Goal: Task Accomplishment & Management: Use online tool/utility

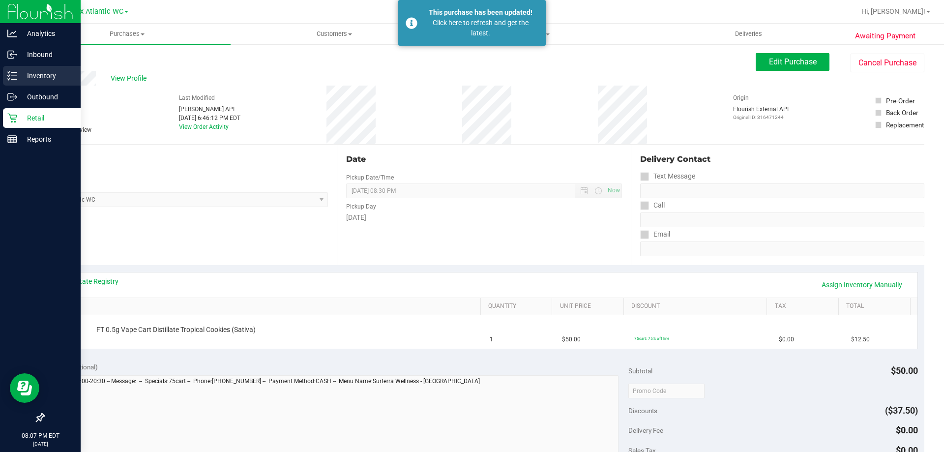
click at [15, 75] on icon at bounding box center [12, 76] width 10 height 10
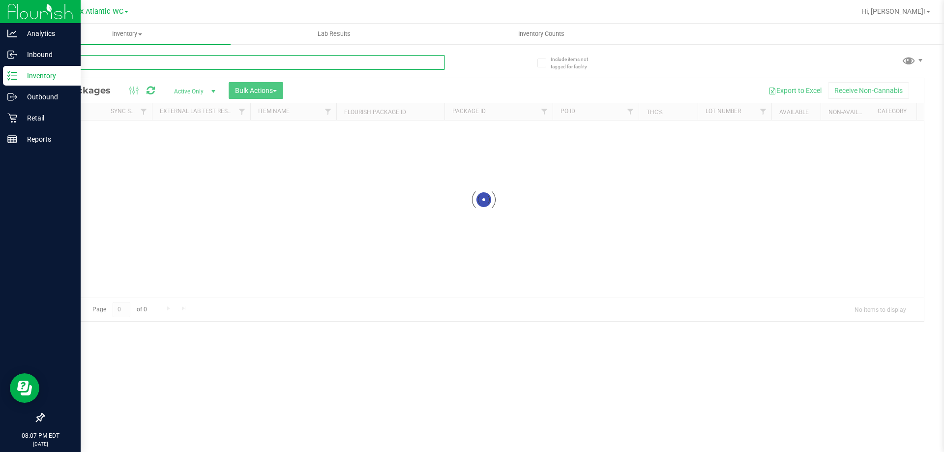
click at [142, 66] on div "Inventory All packages All inventory Waste log Create inventory Lab Results Inv…" at bounding box center [484, 238] width 921 height 428
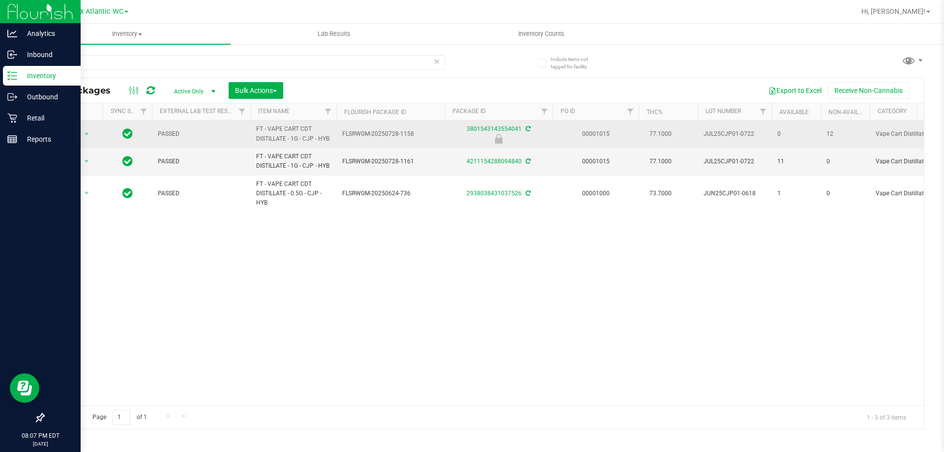
click at [234, 139] on td "PASSED" at bounding box center [201, 134] width 98 height 28
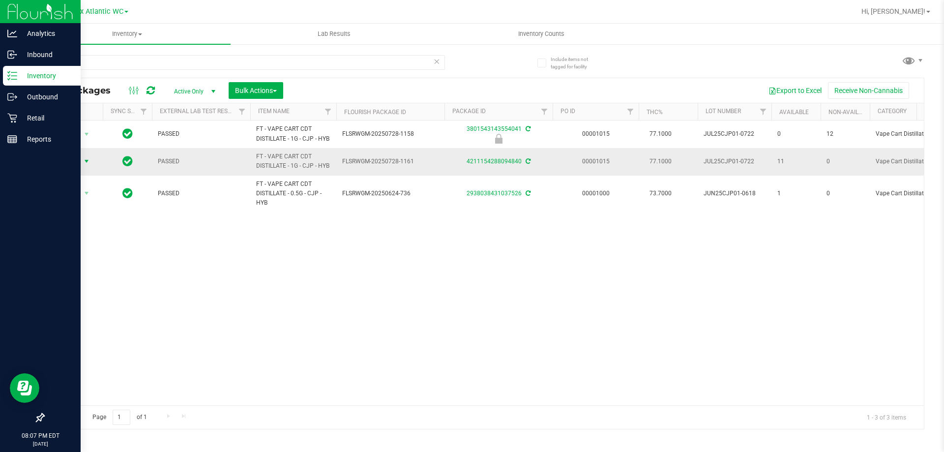
click at [75, 161] on span "Action" at bounding box center [67, 161] width 27 height 14
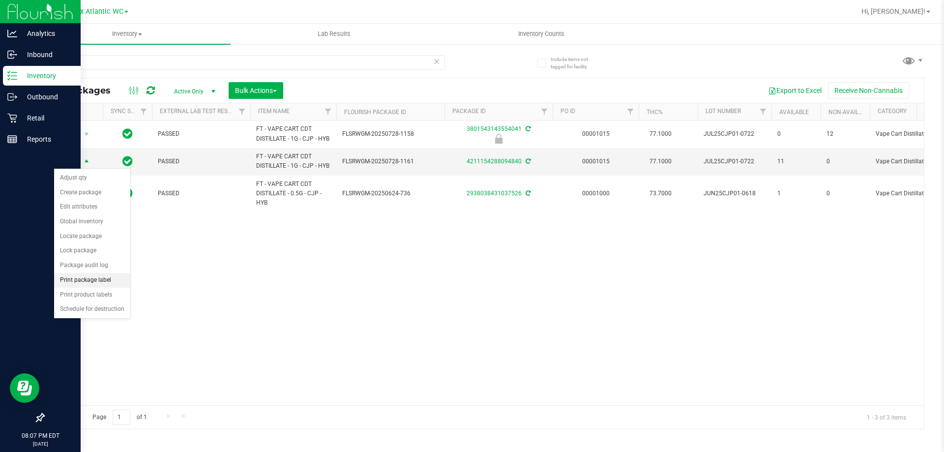
click at [92, 278] on li "Print package label" at bounding box center [92, 280] width 76 height 15
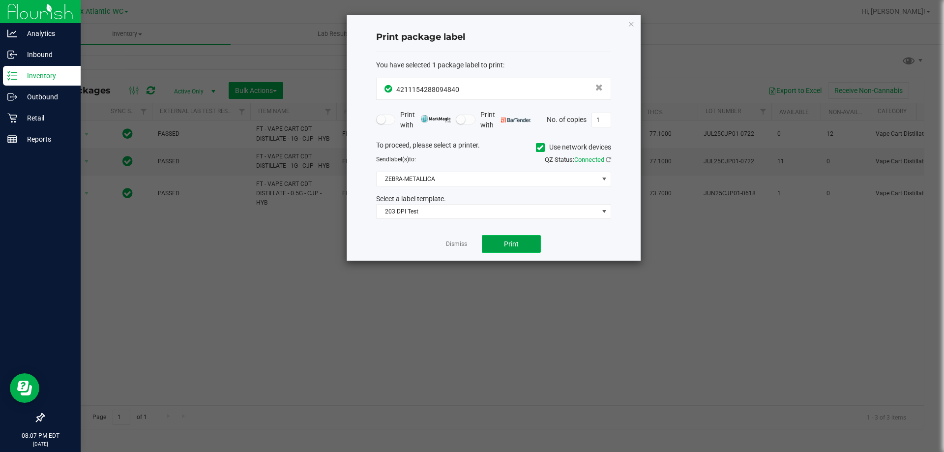
click at [498, 244] on button "Print" at bounding box center [511, 244] width 59 height 18
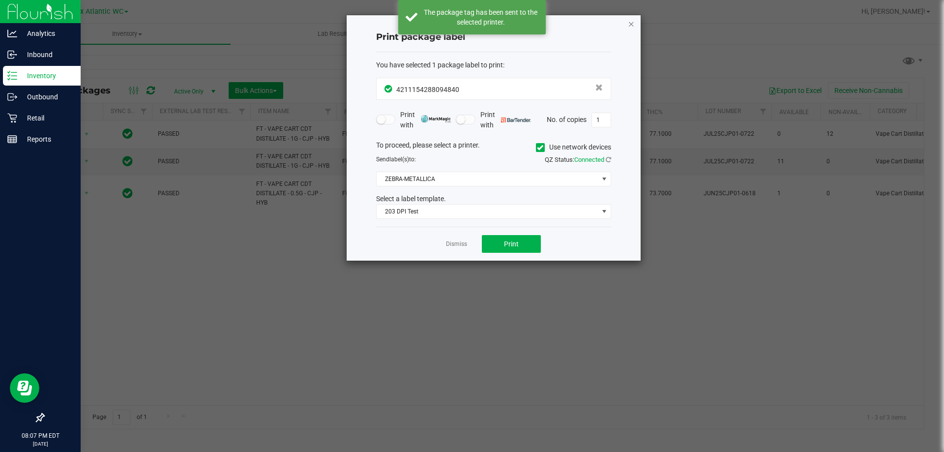
click at [630, 23] on icon "button" at bounding box center [631, 24] width 7 height 12
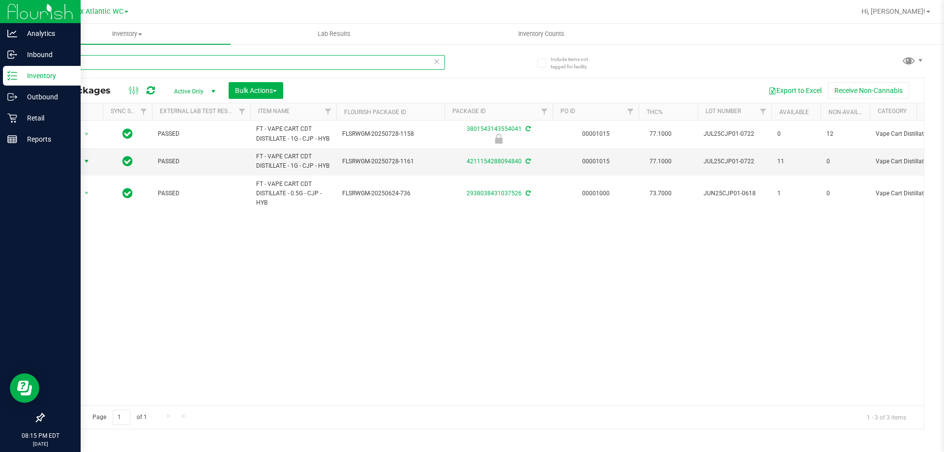
click at [85, 61] on input "cjp" at bounding box center [244, 62] width 402 height 15
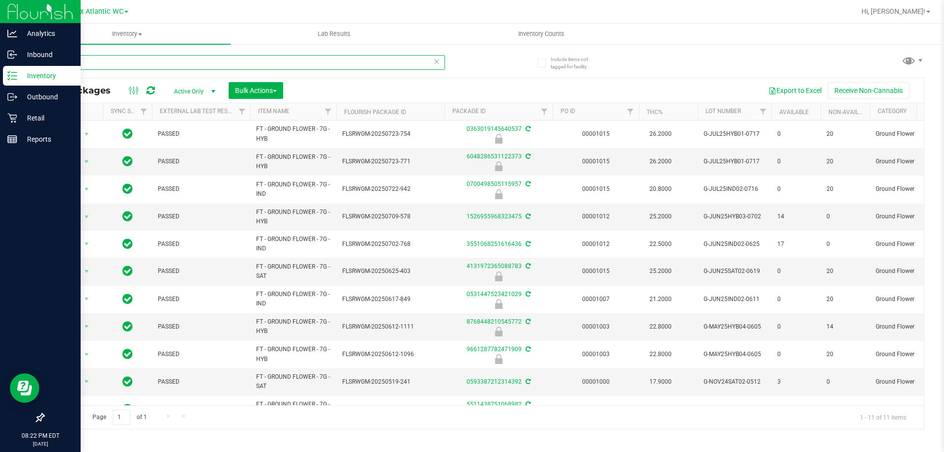
type input "ground"
